Goal: Information Seeking & Learning: Learn about a topic

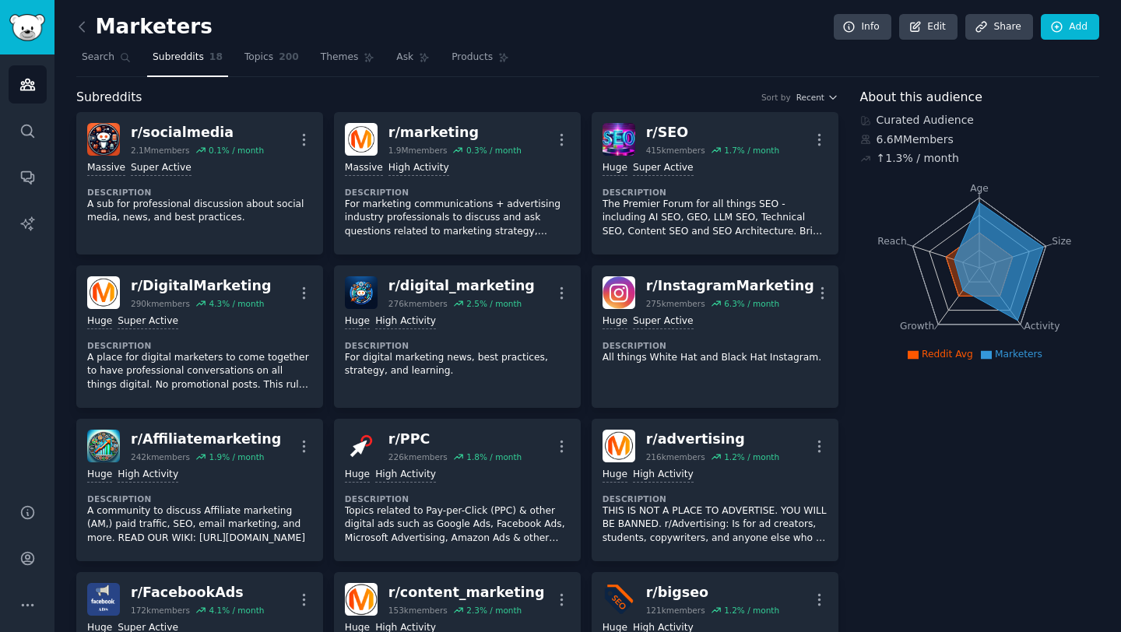
click at [181, 54] on span "Subreddits" at bounding box center [178, 58] width 51 height 14
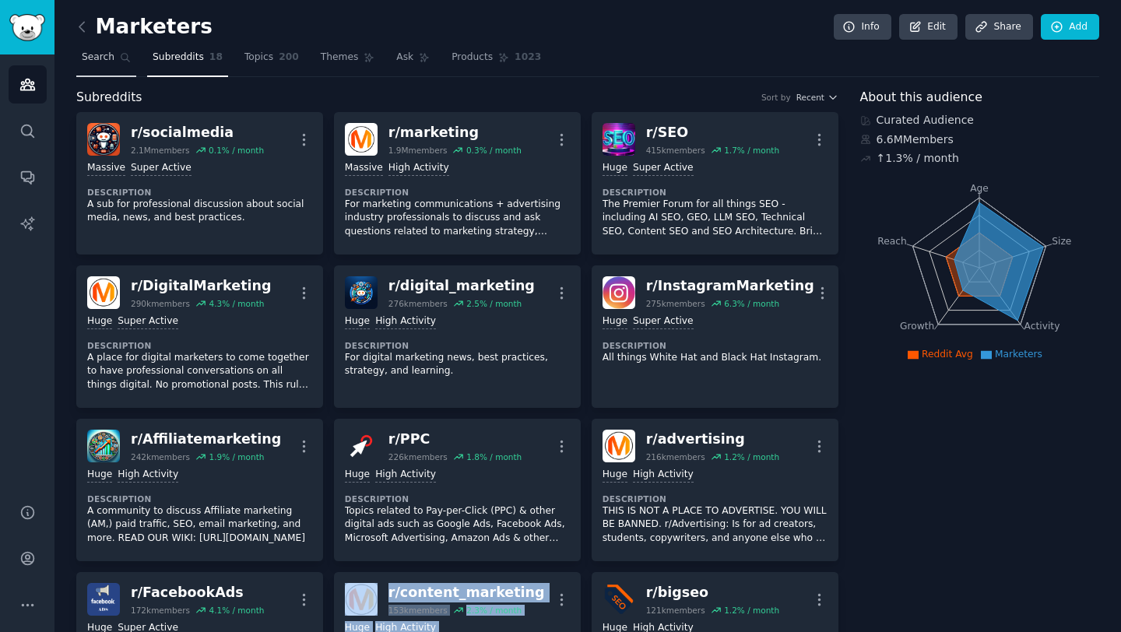
click at [111, 52] on span "Search" at bounding box center [98, 58] width 33 height 14
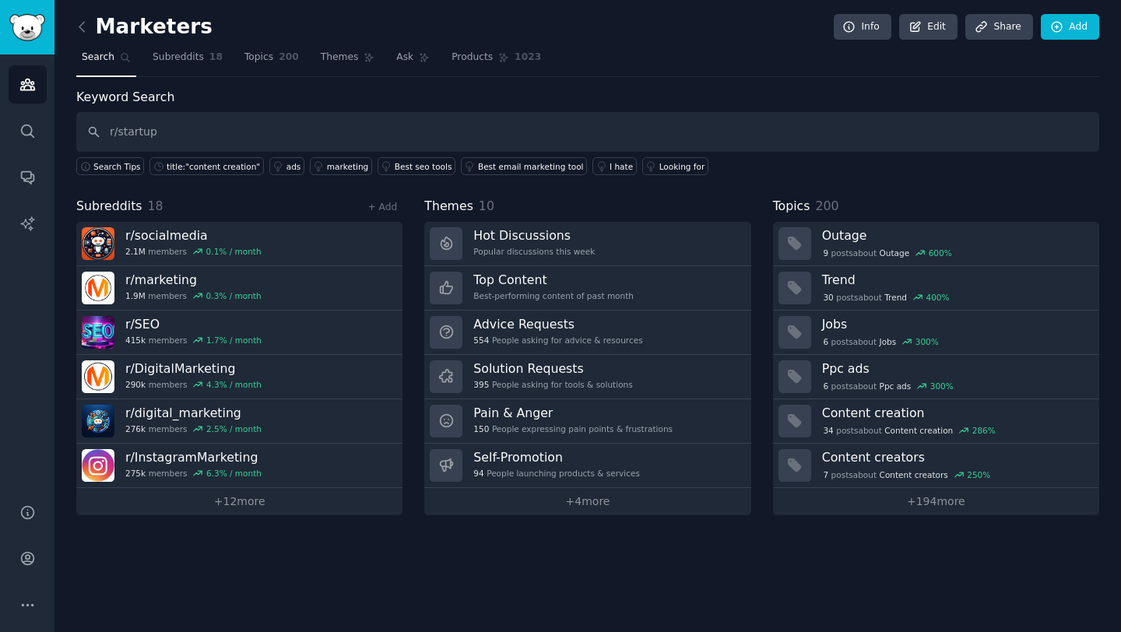
type input "r/startup"
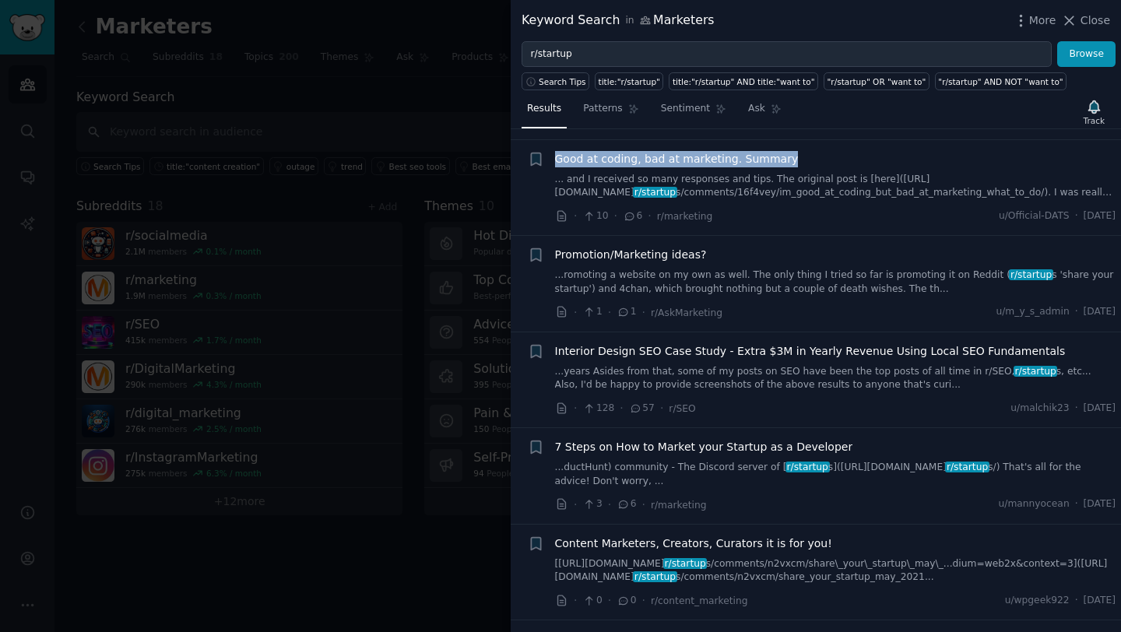
scroll to position [289, 0]
click at [701, 167] on span "Good at coding, bad at marketing. Summary" at bounding box center [677, 158] width 244 height 16
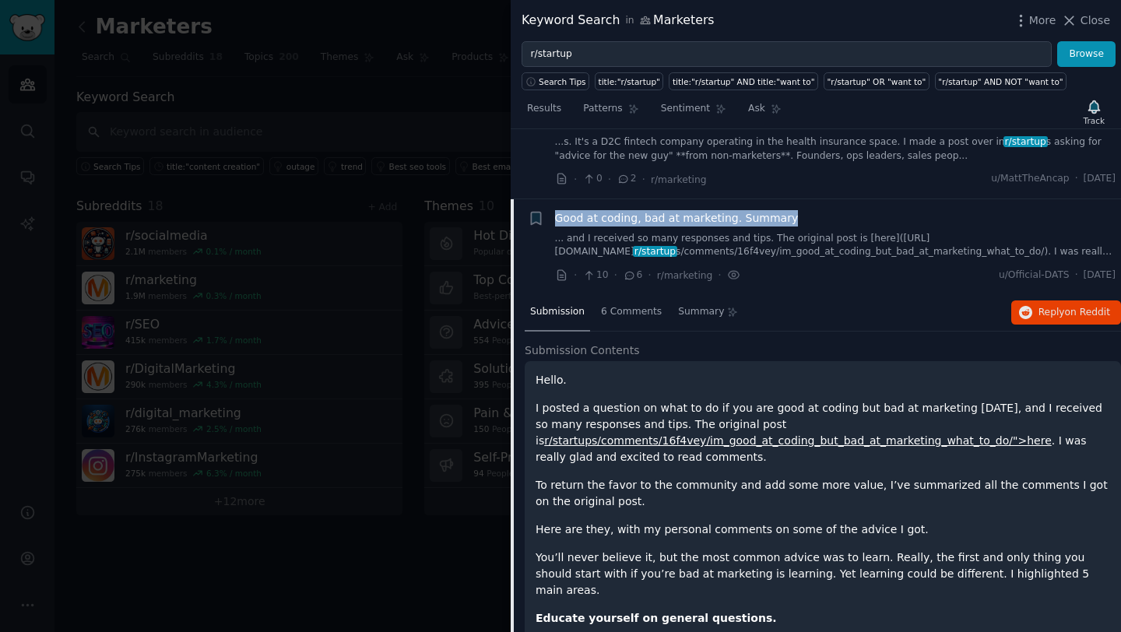
scroll to position [281, 0]
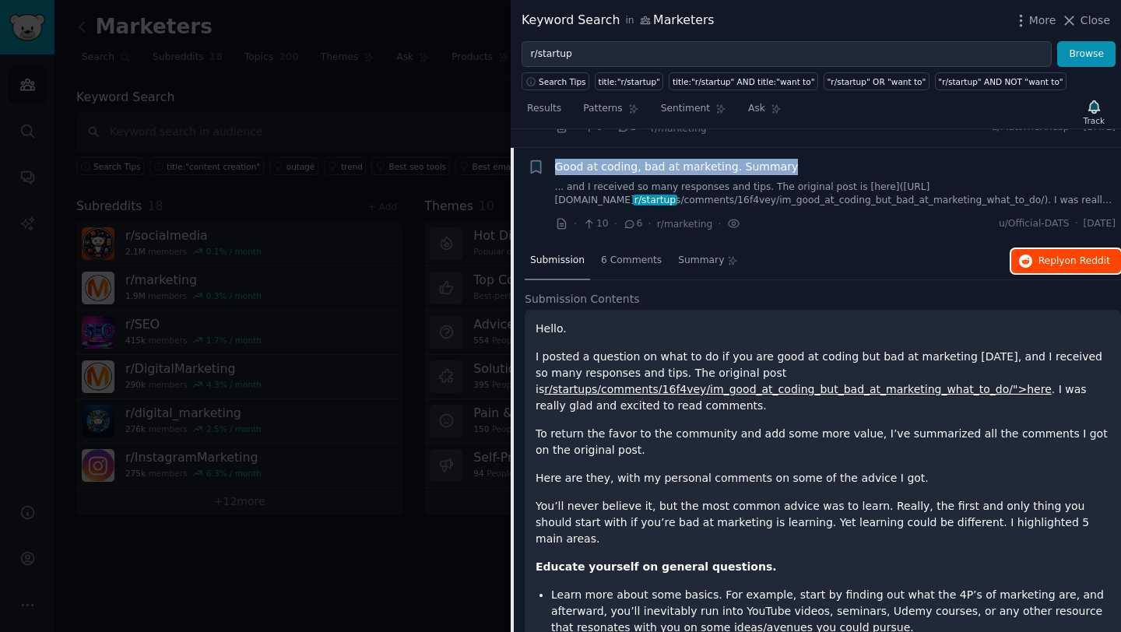
click at [1019, 268] on icon "button" at bounding box center [1026, 261] width 14 height 14
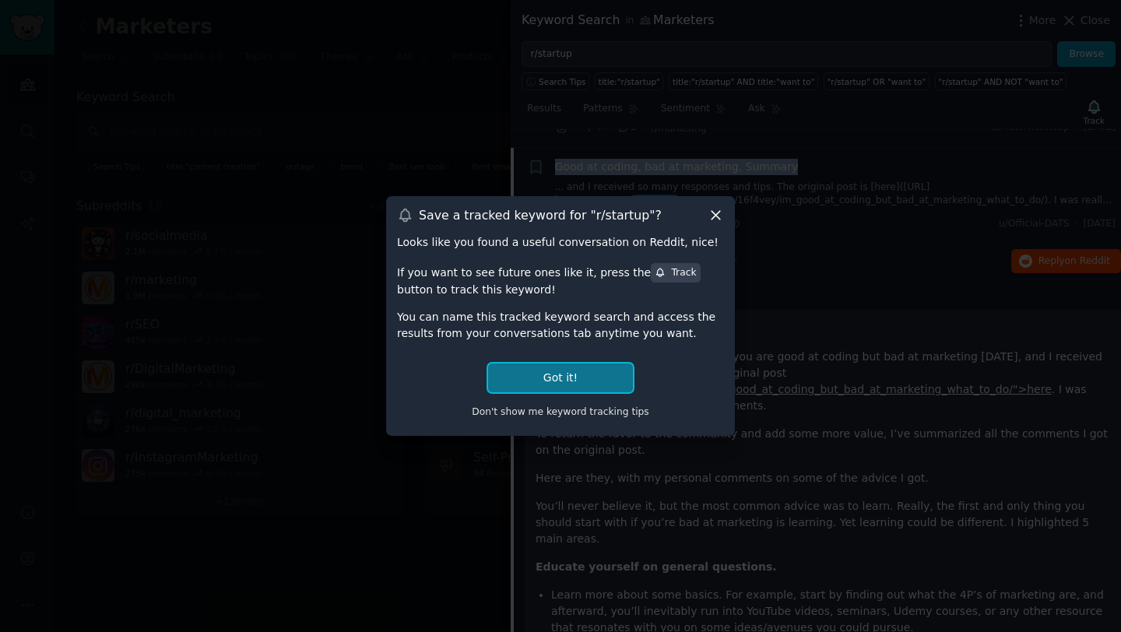
click at [579, 380] on button "Got it!" at bounding box center [560, 377] width 145 height 29
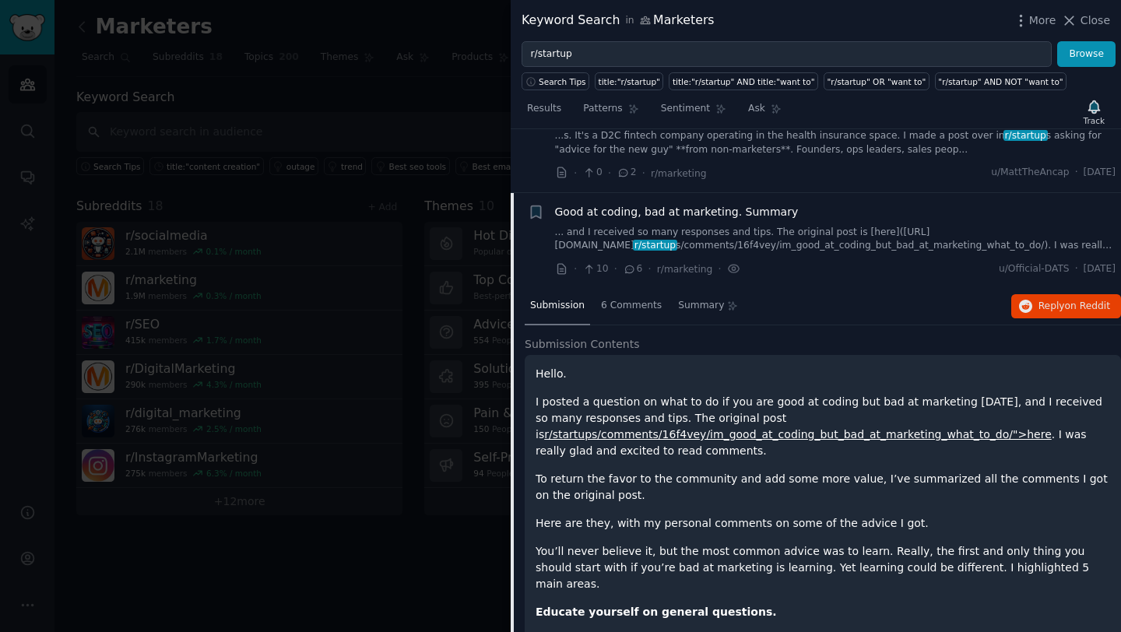
scroll to position [234, 0]
click at [627, 222] on span "Good at coding, bad at marketing. Summary" at bounding box center [677, 213] width 244 height 16
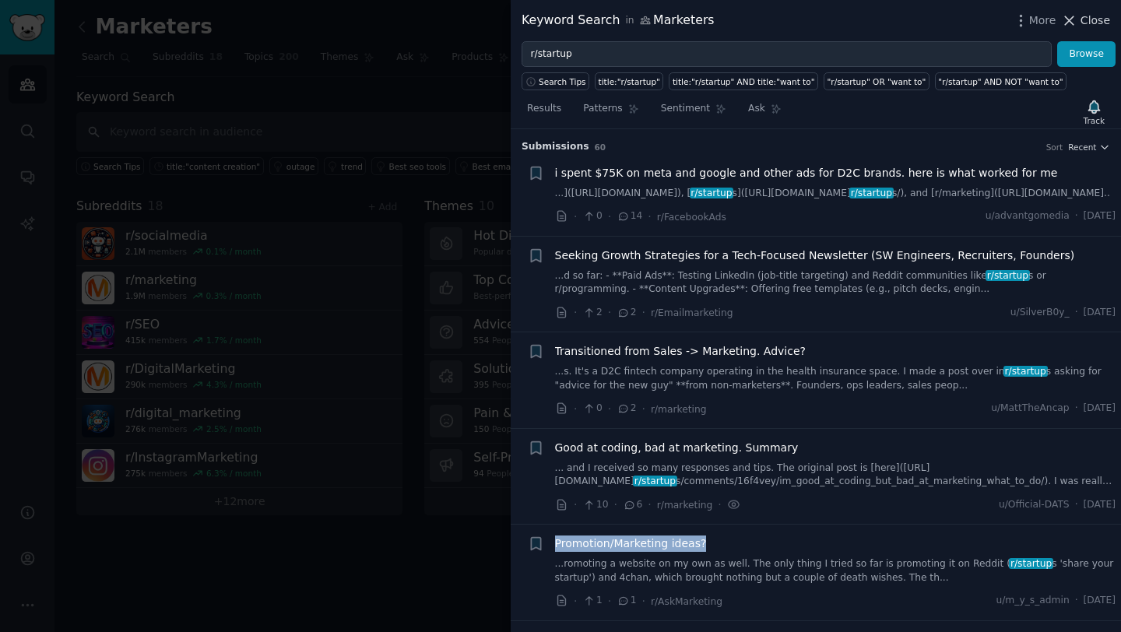
click at [1096, 23] on span "Close" at bounding box center [1095, 20] width 30 height 16
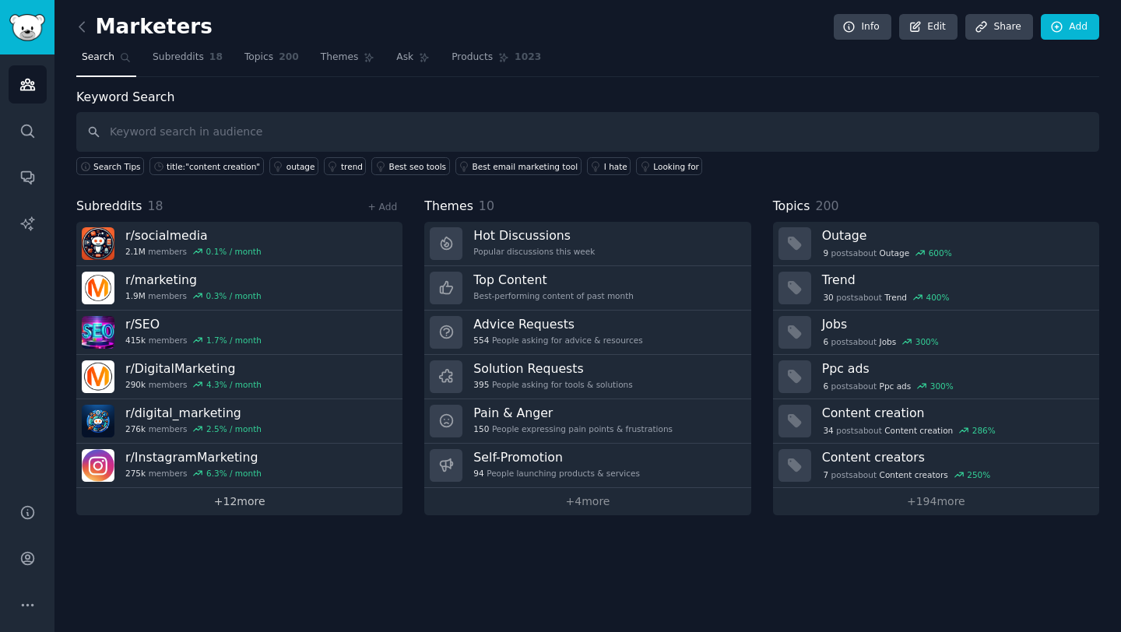
click at [223, 503] on link "+ 12 more" at bounding box center [239, 501] width 326 height 27
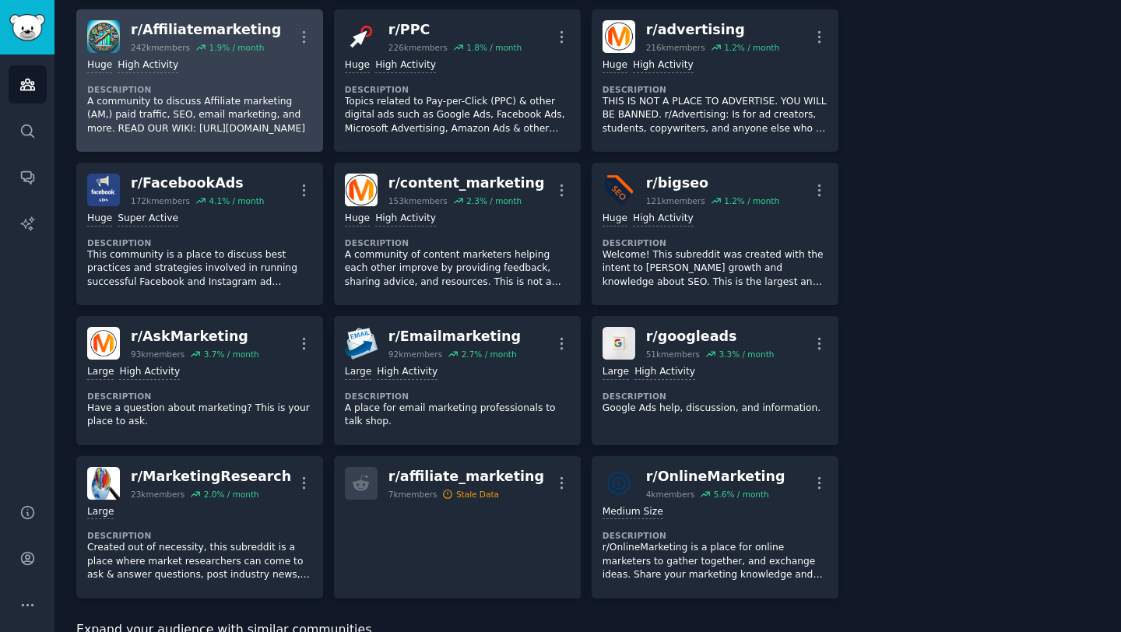
scroll to position [493, 0]
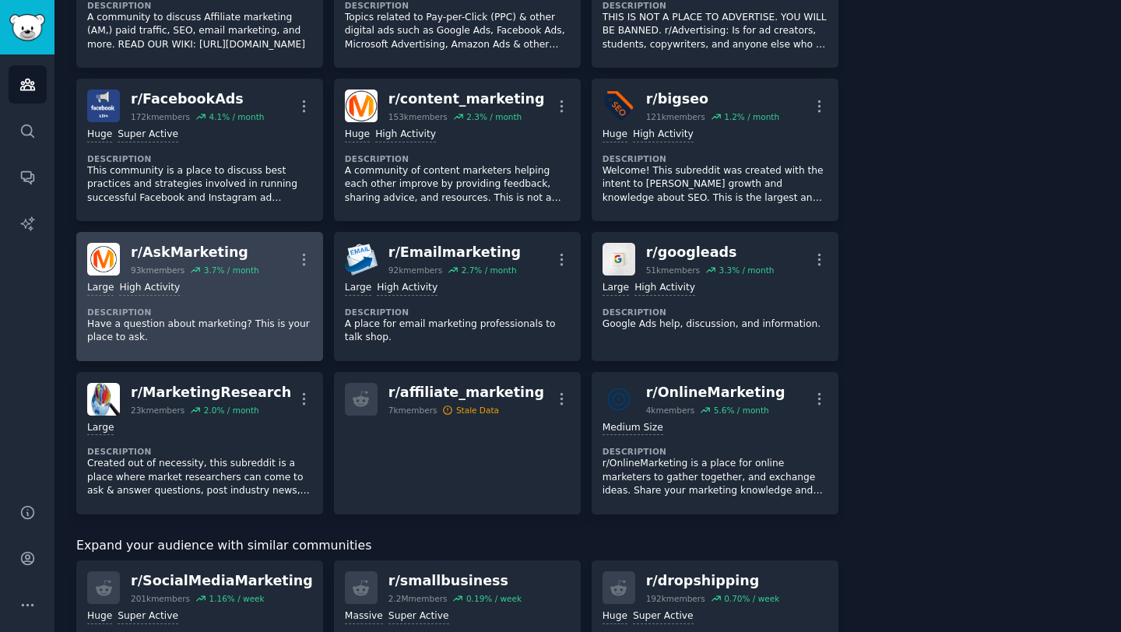
click at [215, 324] on p "Have a question about marketing? This is your place to ask." at bounding box center [199, 331] width 225 height 27
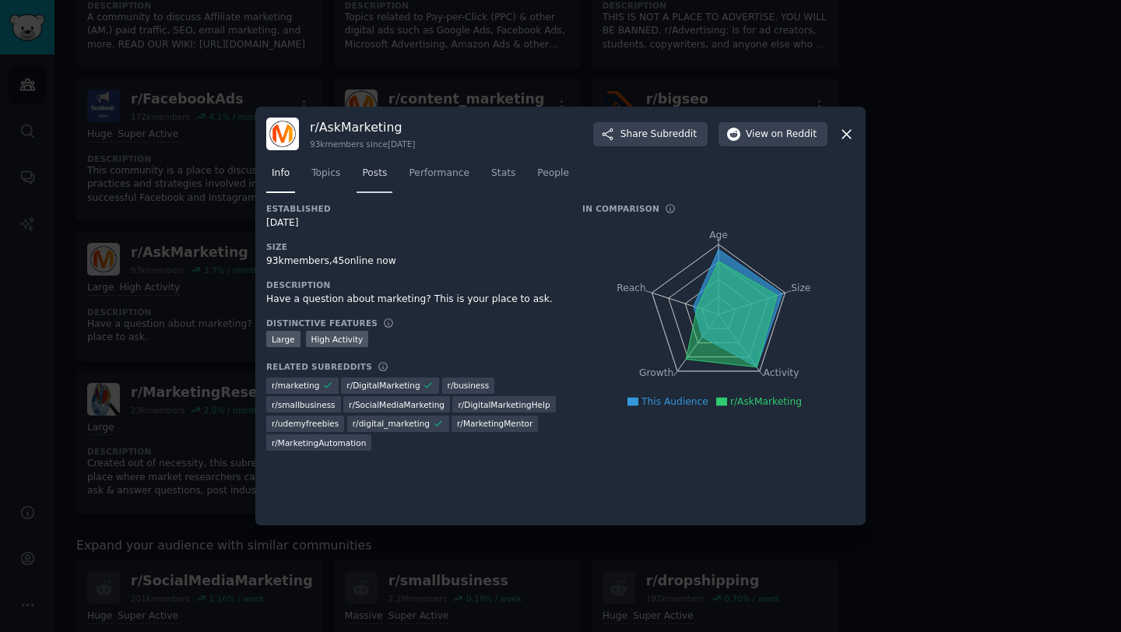
click at [376, 171] on span "Posts" at bounding box center [374, 174] width 25 height 14
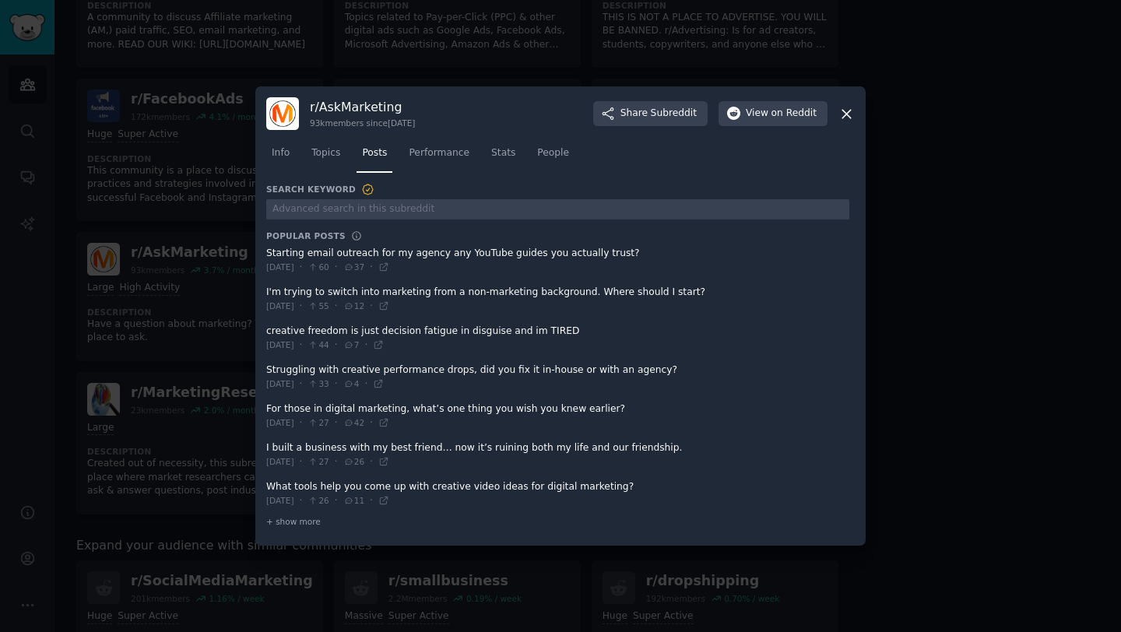
click at [384, 252] on span at bounding box center [557, 260] width 583 height 38
click at [361, 291] on span at bounding box center [557, 299] width 583 height 38
click at [427, 155] on span "Performance" at bounding box center [439, 153] width 61 height 14
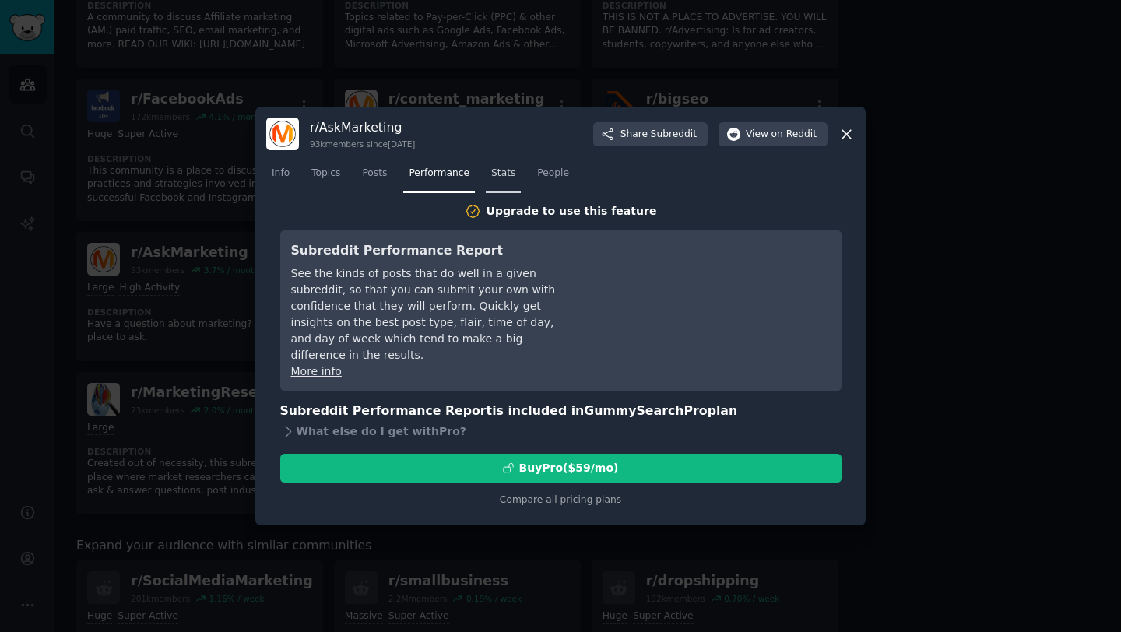
click at [505, 173] on span "Stats" at bounding box center [503, 174] width 24 height 14
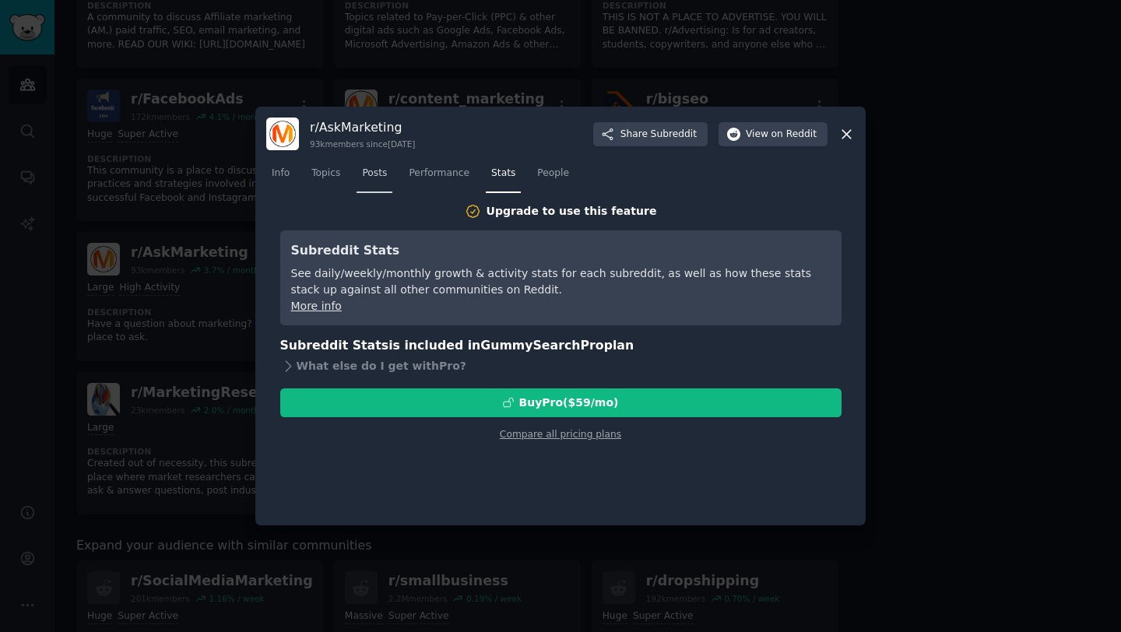
click at [389, 172] on link "Posts" at bounding box center [374, 177] width 36 height 32
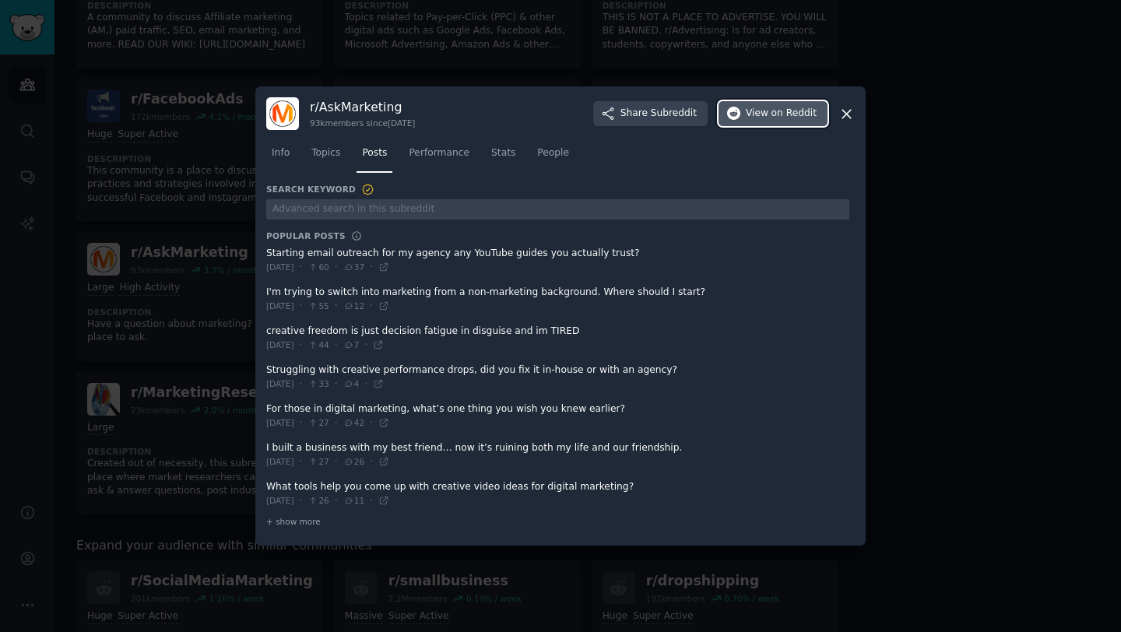
click at [770, 121] on button "View on Reddit" at bounding box center [772, 113] width 109 height 25
click at [293, 517] on span "+ show more" at bounding box center [293, 521] width 54 height 11
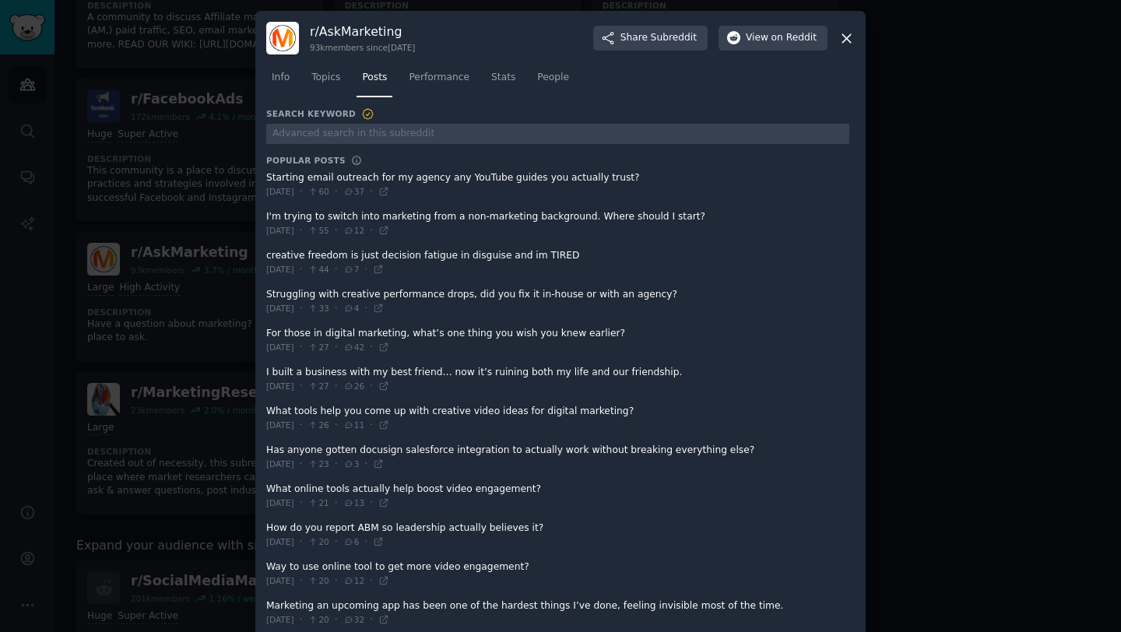
click at [843, 37] on icon at bounding box center [846, 38] width 9 height 9
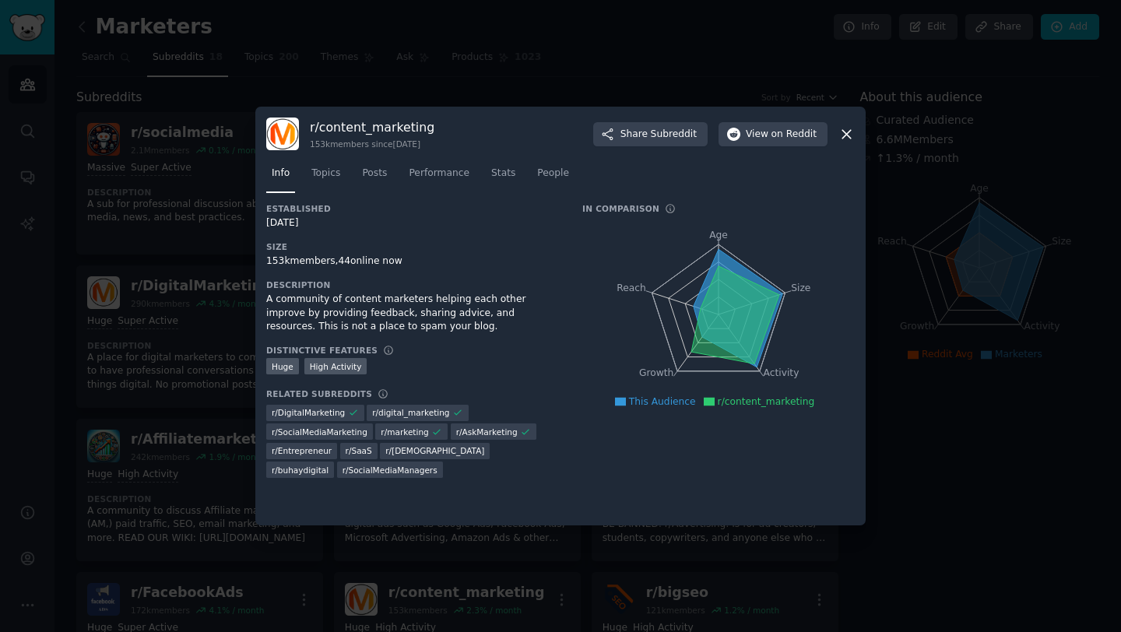
click at [844, 134] on icon at bounding box center [846, 134] width 16 height 16
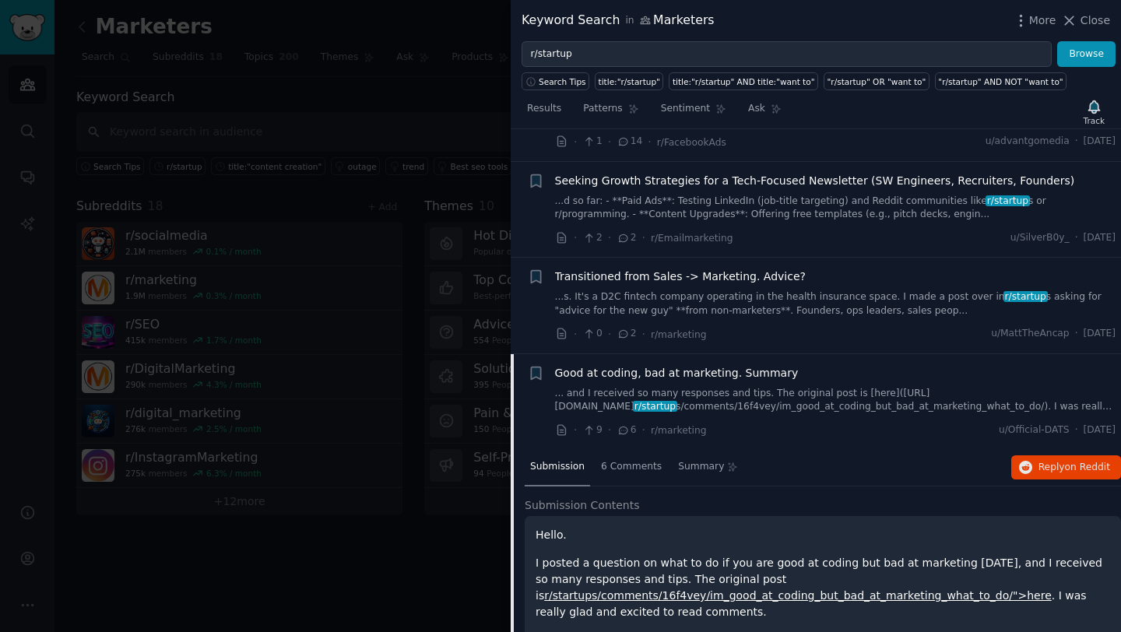
scroll to position [79, 0]
